Goal: Task Accomplishment & Management: Use online tool/utility

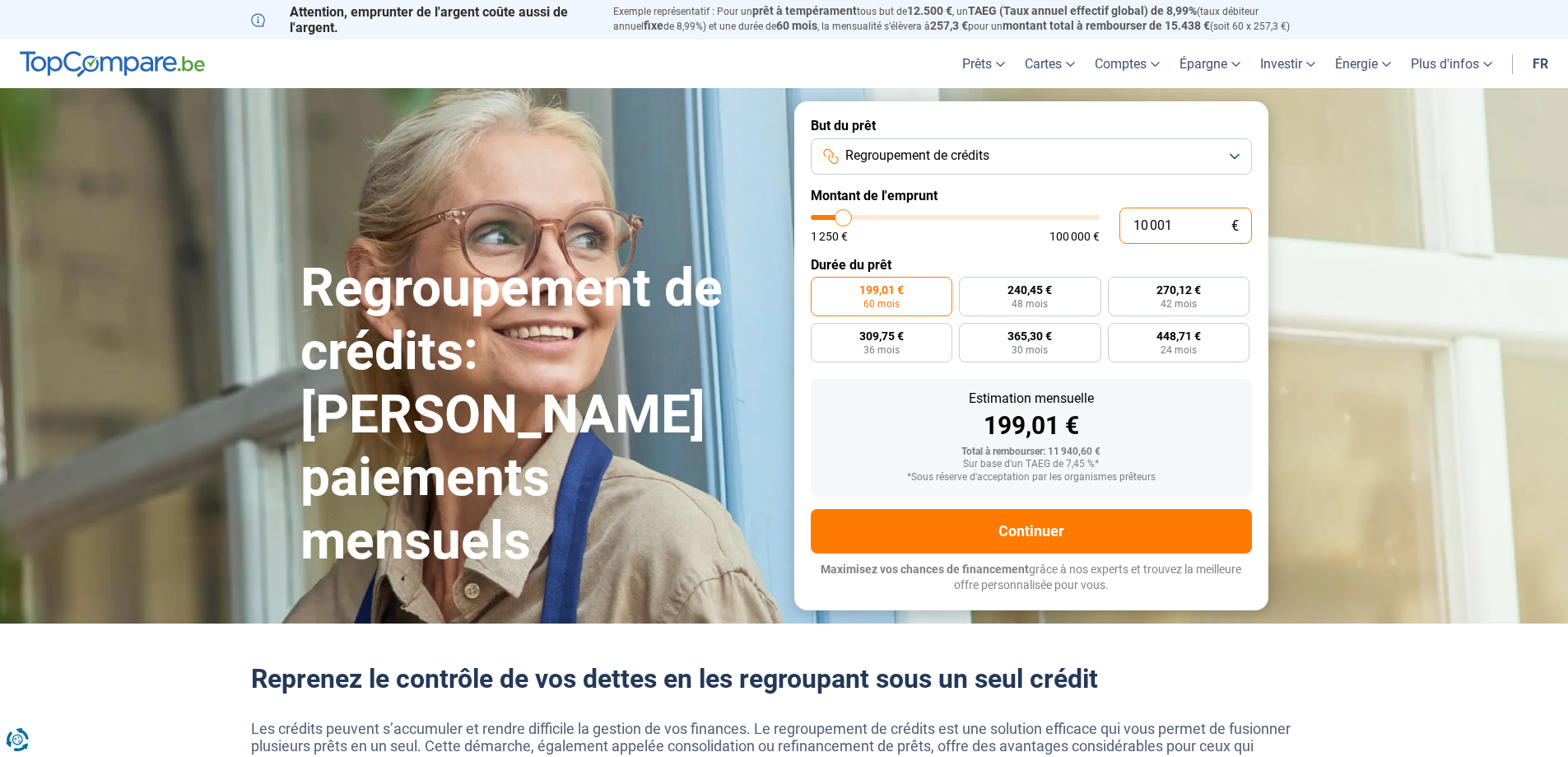
drag, startPoint x: 1191, startPoint y: 231, endPoint x: 1011, endPoint y: 239, distance: 180.2
click at [1011, 239] on div "10 001 € 1 250 € 100 000 €" at bounding box center [1031, 225] width 441 height 37
type input "7"
type input "1250"
type input "70"
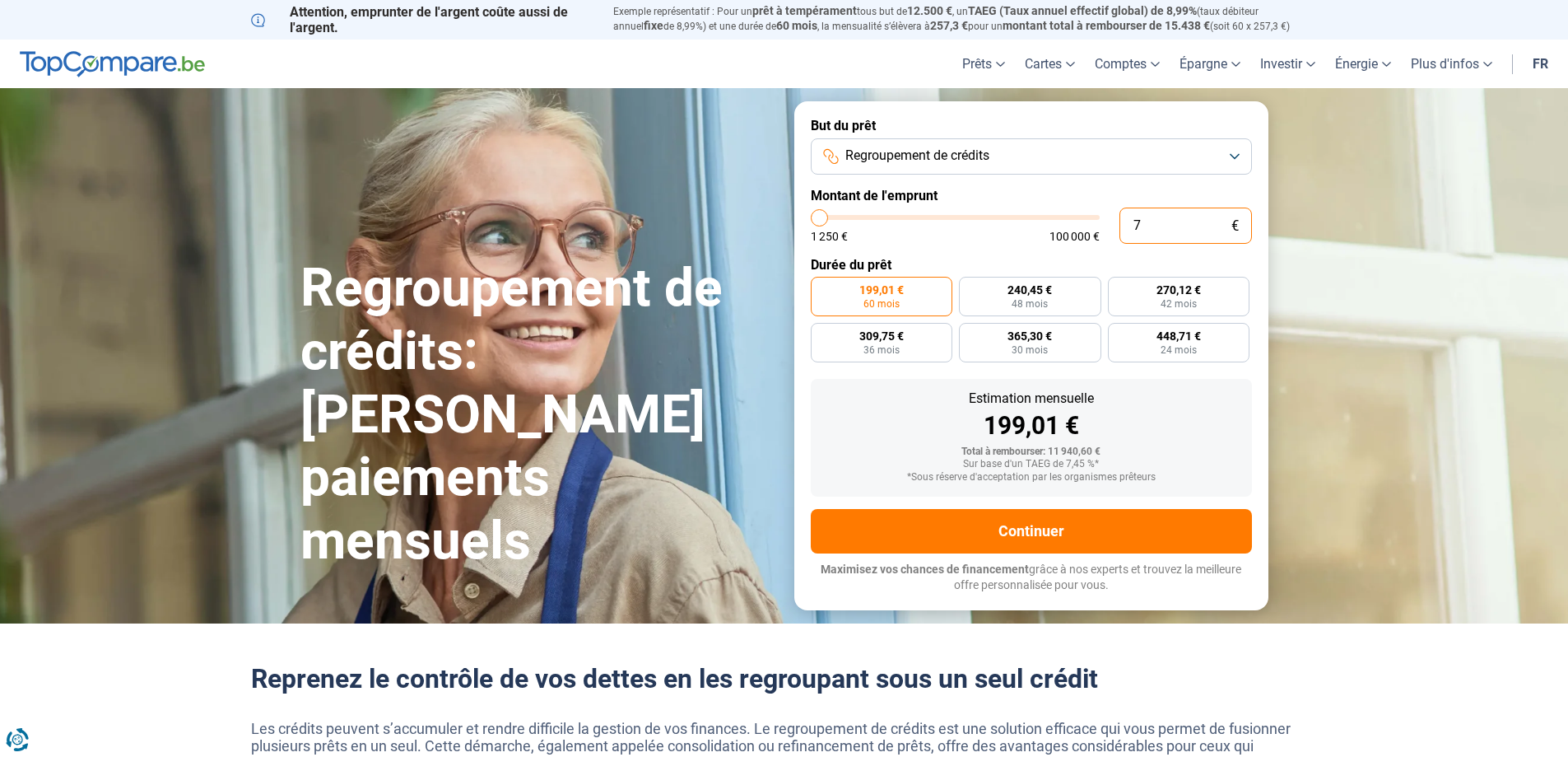
type input "1250"
type input "700"
type input "1250"
type input "7 000"
type input "7000"
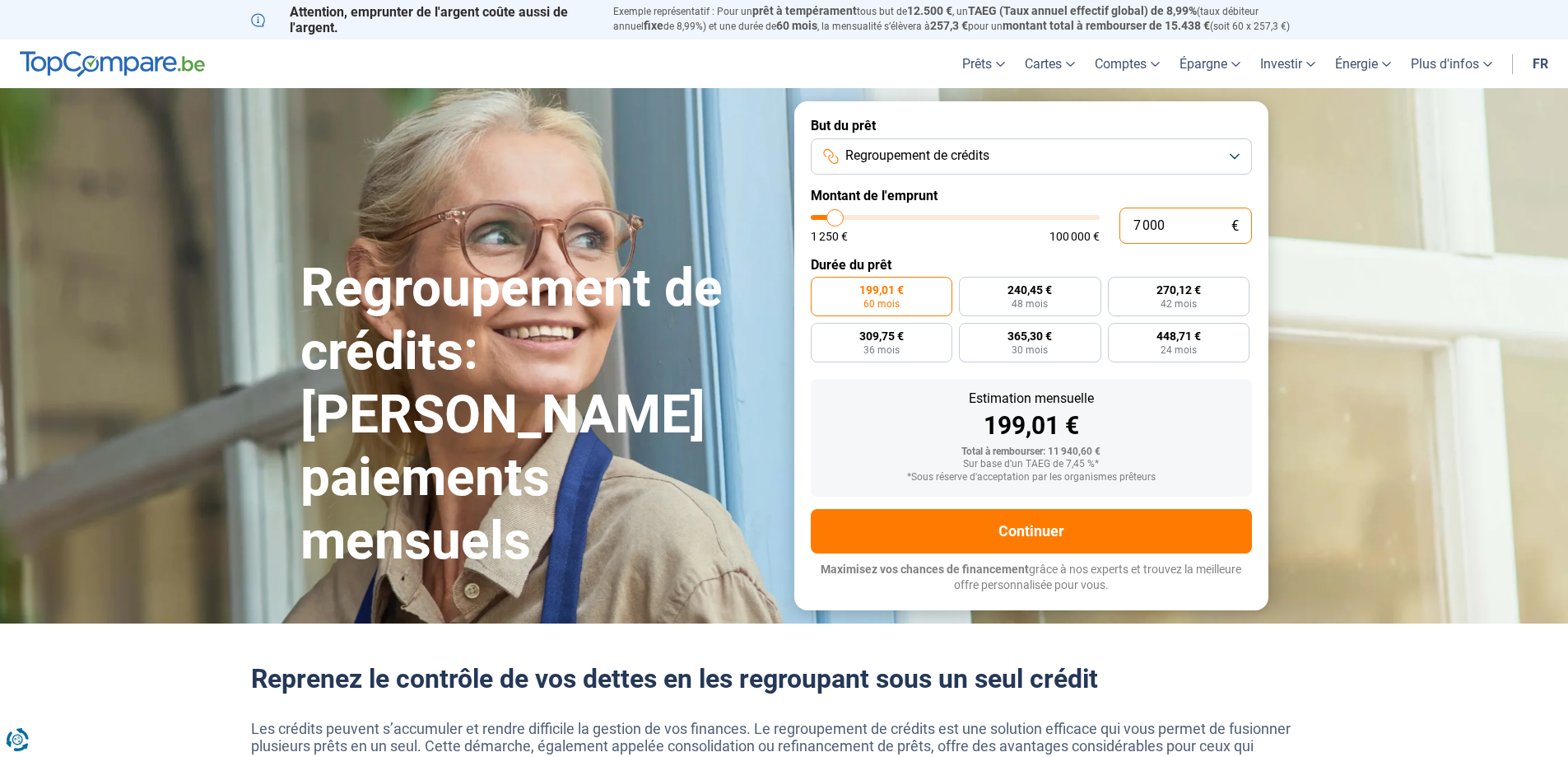
type input "70 000"
type input "70000"
radio input "false"
